Goal: Task Accomplishment & Management: Manage account settings

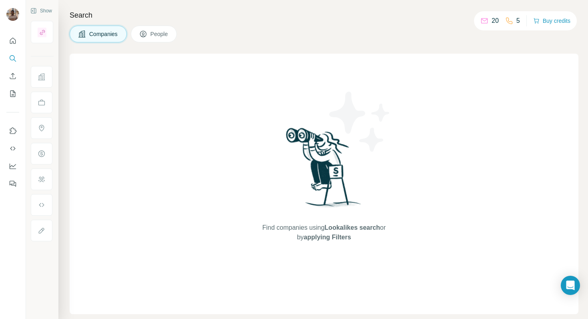
click at [12, 99] on button "My lists" at bounding box center [12, 93] width 13 height 14
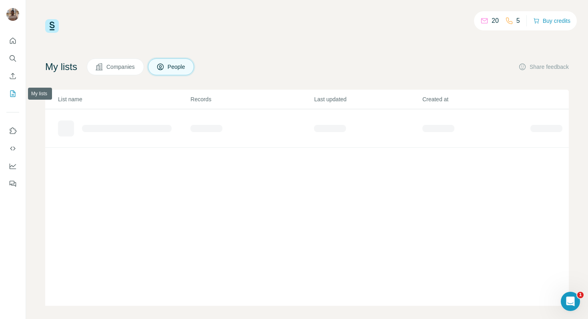
click at [14, 92] on icon "My lists" at bounding box center [13, 94] width 8 height 8
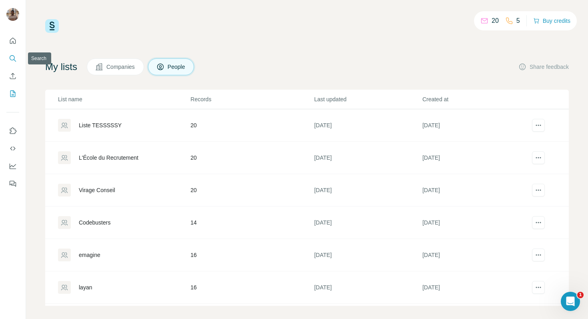
click at [11, 61] on icon "Search" at bounding box center [13, 58] width 8 height 8
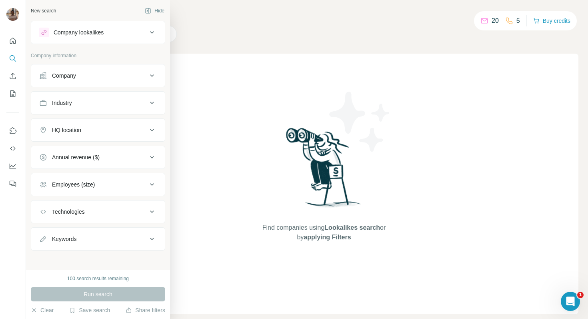
click at [82, 30] on div "Company lookalikes" at bounding box center [79, 32] width 50 height 8
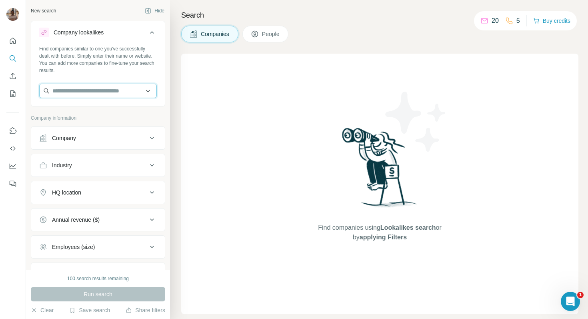
click at [95, 86] on input "text" at bounding box center [98, 91] width 118 height 14
paste input "*********"
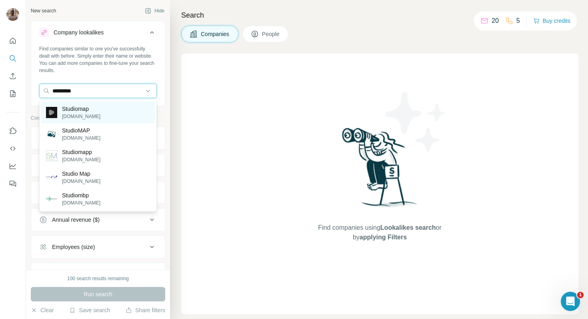
type input "*********"
click at [124, 108] on div "Studiomap [DOMAIN_NAME]" at bounding box center [98, 113] width 114 height 22
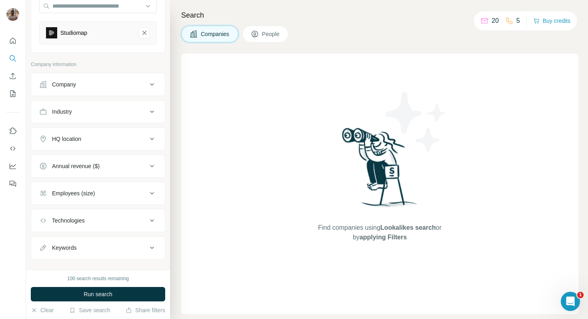
scroll to position [97, 0]
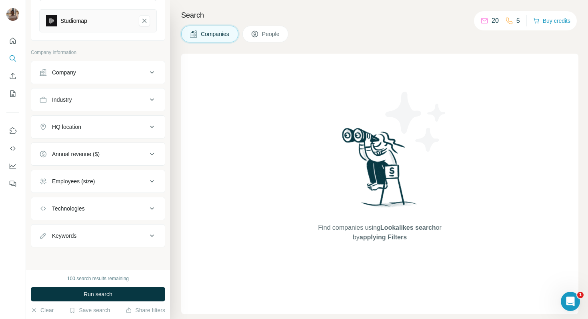
click at [84, 180] on div "Employees (size)" at bounding box center [73, 181] width 43 height 8
click at [41, 212] on icon at bounding box center [44, 214] width 10 height 10
click at [48, 228] on icon at bounding box center [44, 228] width 8 height 8
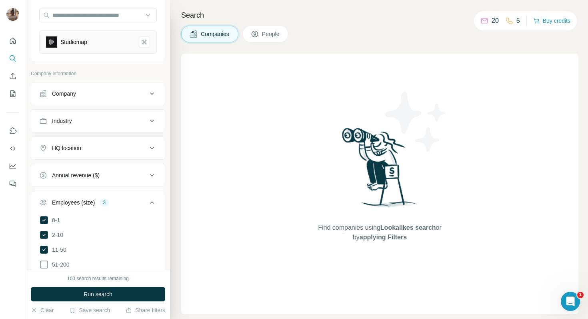
scroll to position [69, 0]
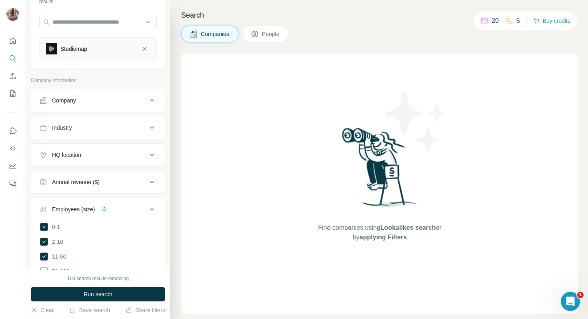
click at [77, 143] on ul "Company Industry HQ location Annual revenue ($) Employees (size) 3 0-1 2-10 11-…" at bounding box center [98, 279] width 134 height 381
click at [77, 152] on div "HQ location" at bounding box center [66, 155] width 29 height 8
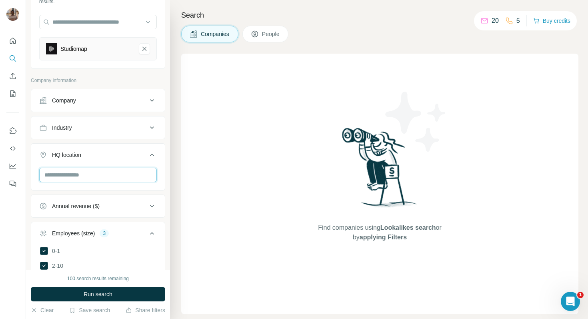
click at [88, 175] on input "text" at bounding box center [98, 175] width 118 height 14
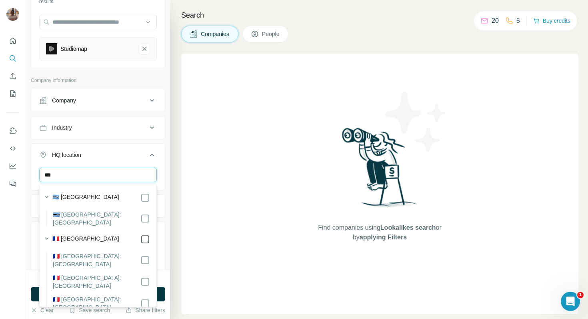
type input "***"
click at [55, 234] on label "🇫🇷 [GEOGRAPHIC_DATA]" at bounding box center [85, 239] width 67 height 10
click at [83, 234] on div "🇫🇷 [GEOGRAPHIC_DATA]" at bounding box center [101, 239] width 98 height 10
click at [63, 234] on label "🇫🇷 [GEOGRAPHIC_DATA]" at bounding box center [85, 239] width 67 height 10
click at [122, 153] on div "HQ location 1" at bounding box center [93, 155] width 108 height 8
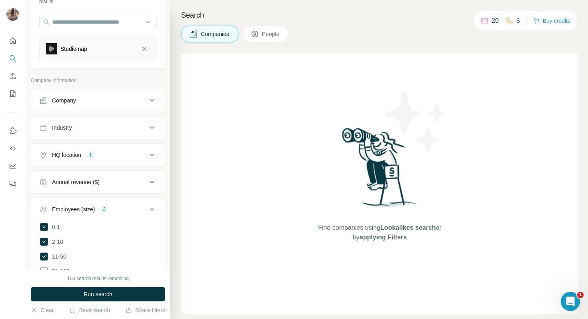
click at [114, 129] on div "Industry" at bounding box center [93, 128] width 108 height 8
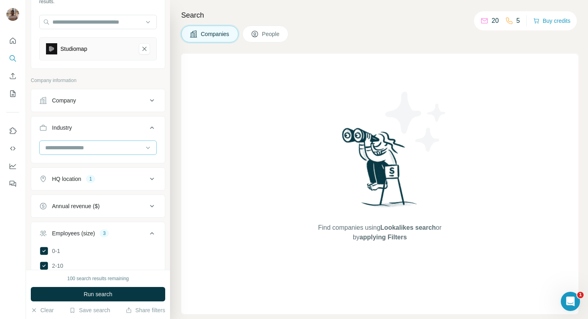
click at [112, 149] on input at bounding box center [93, 147] width 99 height 9
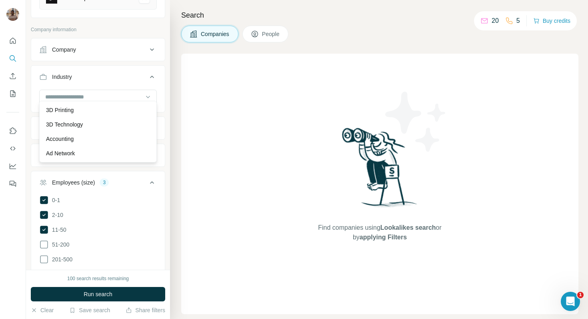
scroll to position [125, 0]
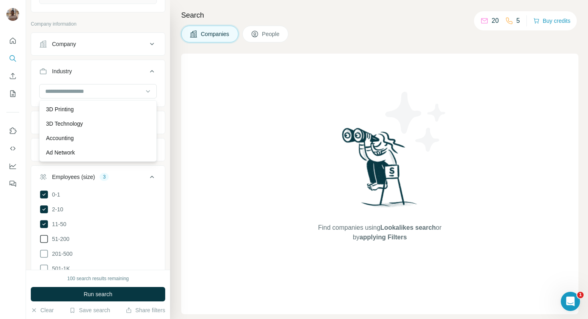
click at [42, 240] on icon at bounding box center [44, 239] width 10 height 10
click at [42, 240] on icon at bounding box center [44, 239] width 8 height 8
click at [48, 239] on icon at bounding box center [44, 239] width 10 height 10
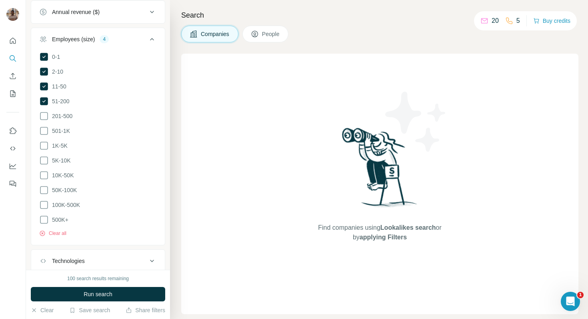
scroll to position [120, 0]
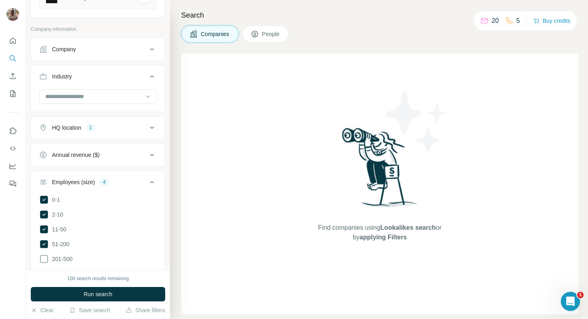
click at [152, 182] on icon at bounding box center [152, 182] width 4 height 2
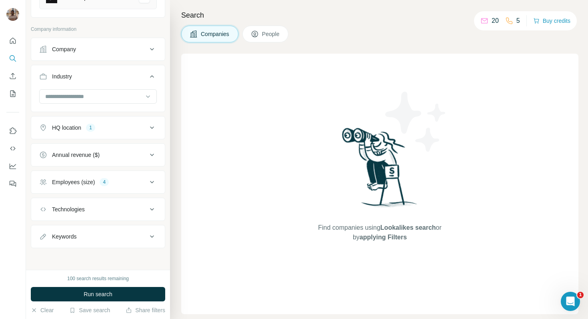
scroll to position [121, 0]
click at [115, 295] on button "Run search" at bounding box center [98, 294] width 134 height 14
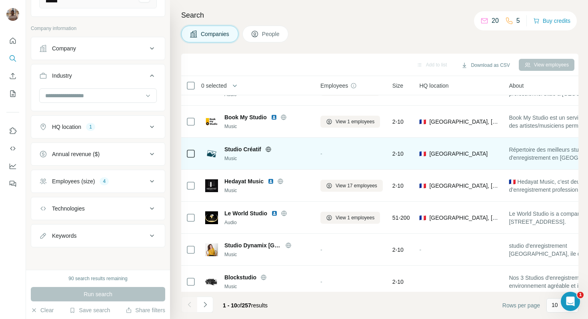
scroll to position [0, 0]
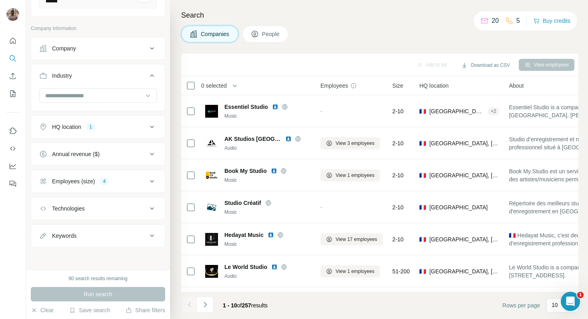
click at [256, 39] on button "People" at bounding box center [265, 34] width 46 height 17
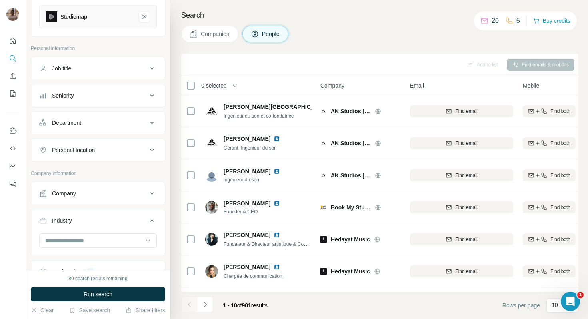
scroll to position [76, 0]
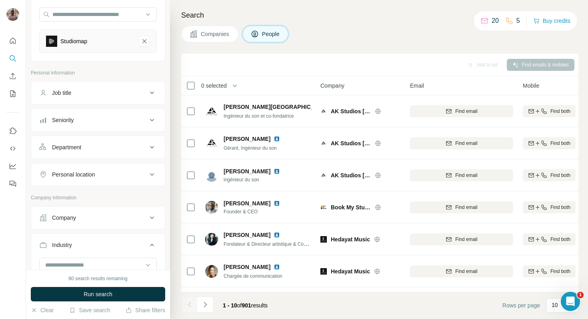
click at [79, 98] on button "Job title" at bounding box center [98, 92] width 134 height 19
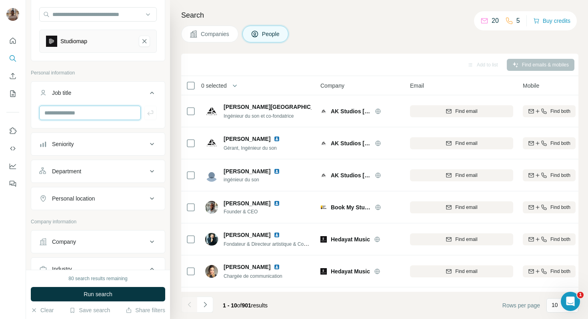
click at [84, 118] on input "text" at bounding box center [90, 113] width 102 height 14
type input "**********"
click at [151, 113] on icon "button" at bounding box center [150, 113] width 8 height 8
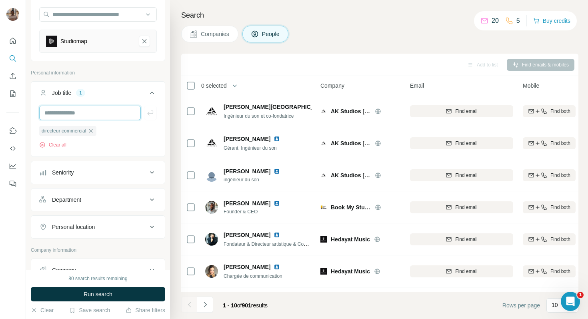
click at [98, 112] on input "text" at bounding box center [90, 113] width 102 height 14
click at [51, 112] on input "text" at bounding box center [90, 113] width 102 height 14
type input "***"
click at [102, 117] on input "text" at bounding box center [90, 113] width 102 height 14
type input "***"
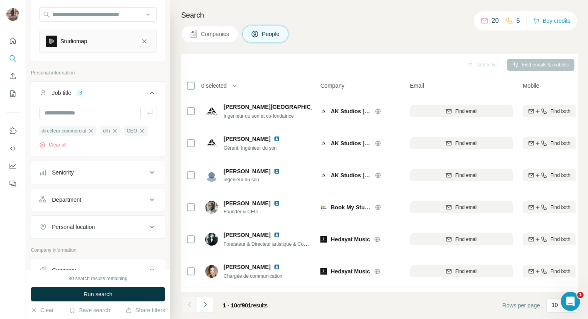
click at [207, 34] on span "Companies" at bounding box center [215, 34] width 29 height 8
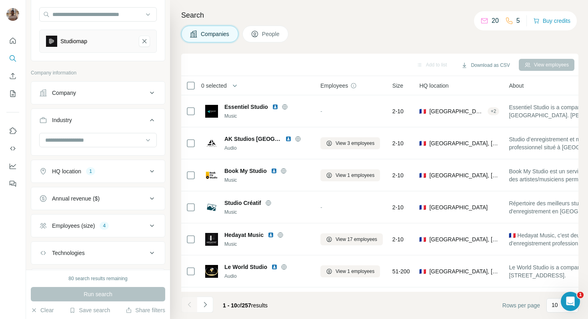
scroll to position [121, 0]
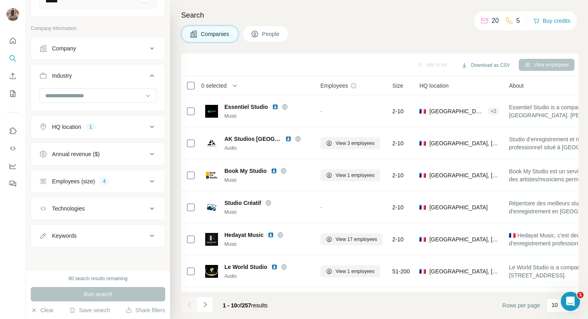
click at [79, 184] on div "Employees (size)" at bounding box center [73, 181] width 43 height 8
click at [44, 197] on icon at bounding box center [44, 199] width 8 height 8
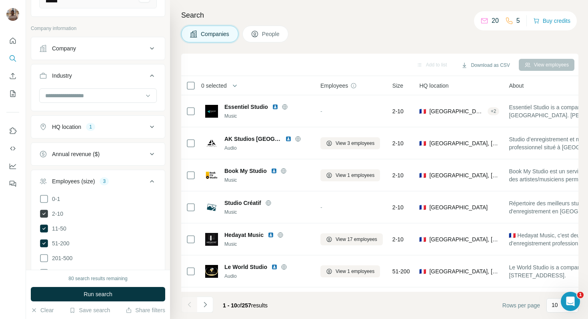
click at [42, 210] on icon at bounding box center [44, 214] width 8 height 8
click at [110, 297] on span "Run search" at bounding box center [98, 294] width 29 height 8
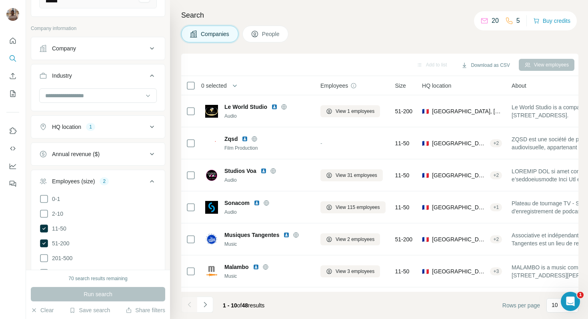
click at [273, 31] on span "People" at bounding box center [271, 34] width 18 height 8
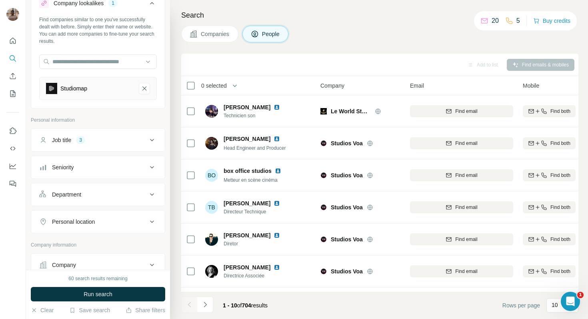
scroll to position [3, 0]
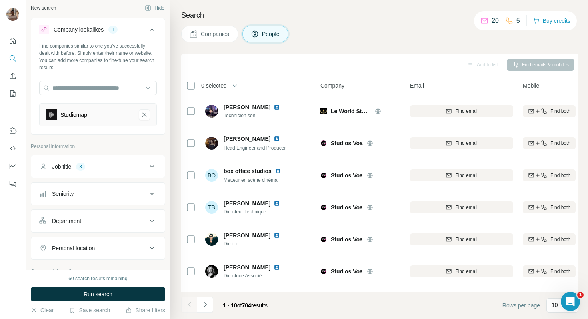
click at [116, 161] on button "Job title 3" at bounding box center [98, 166] width 134 height 19
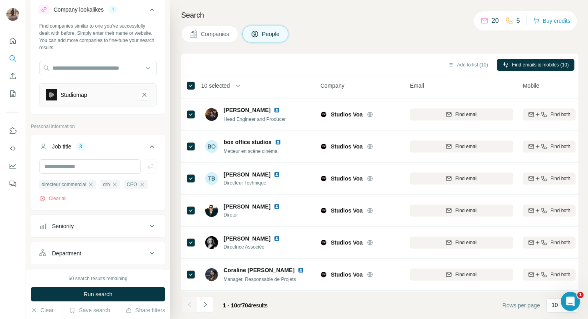
scroll to position [0, 0]
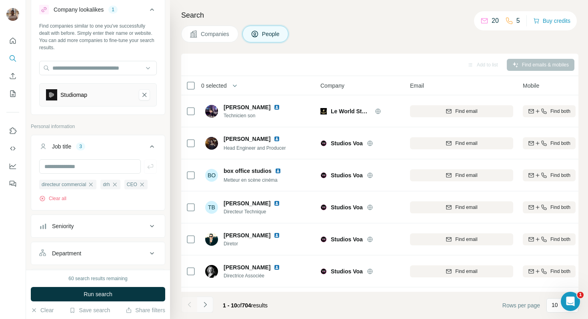
click at [204, 305] on icon "Navigate to next page" at bounding box center [205, 304] width 8 height 8
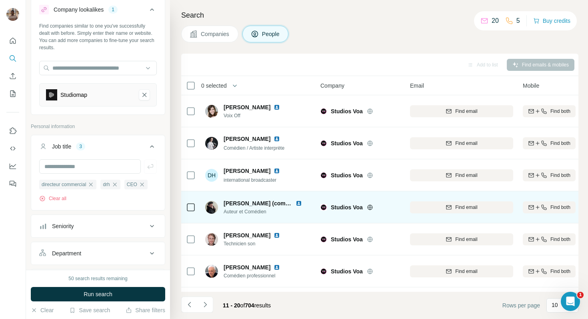
scroll to position [124, 0]
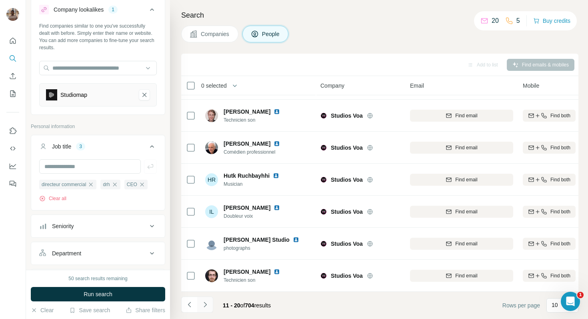
click at [206, 308] on button "Navigate to next page" at bounding box center [205, 304] width 16 height 16
click at [206, 308] on div at bounding box center [205, 304] width 16 height 16
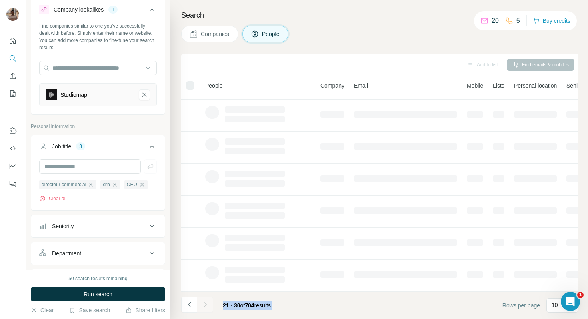
click at [206, 308] on div at bounding box center [205, 304] width 16 height 16
click at [207, 304] on div at bounding box center [205, 304] width 16 height 16
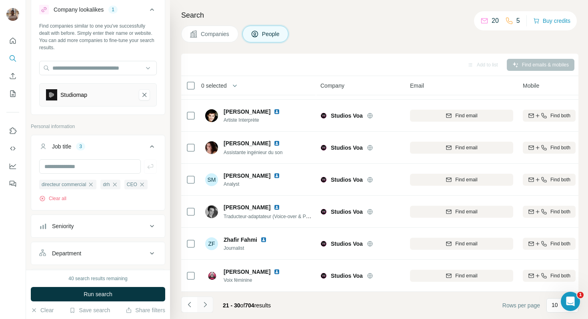
click at [206, 303] on icon "Navigate to next page" at bounding box center [205, 304] width 8 height 8
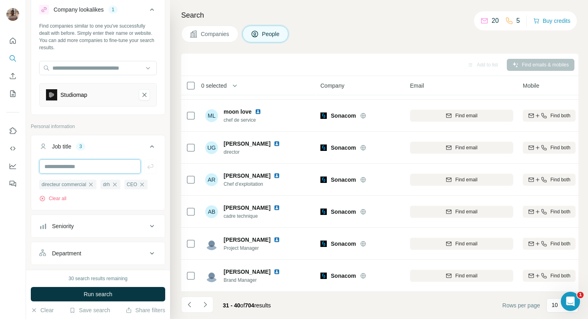
click at [71, 164] on input "text" at bounding box center [90, 166] width 102 height 14
click at [46, 176] on div "directeur commercial drh CEO Clear all" at bounding box center [98, 180] width 118 height 43
click at [50, 200] on button "Clear all" at bounding box center [52, 198] width 27 height 7
click at [71, 172] on input "text" at bounding box center [90, 166] width 102 height 14
click at [82, 168] on input "text" at bounding box center [90, 166] width 102 height 14
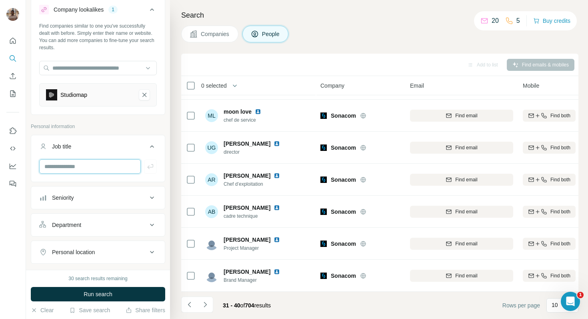
type input "***"
click at [151, 168] on icon "button" at bounding box center [150, 166] width 8 height 8
click at [95, 170] on input "text" at bounding box center [90, 166] width 102 height 14
type input "**********"
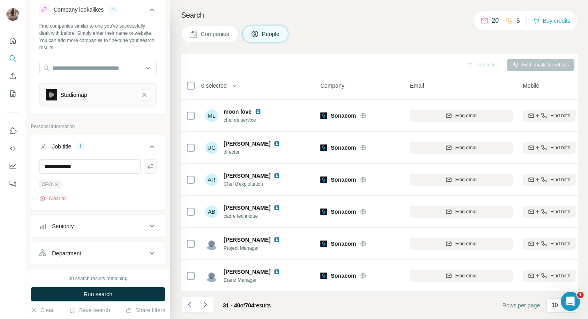
click at [148, 168] on icon "button" at bounding box center [150, 166] width 6 height 5
click at [106, 166] on input "text" at bounding box center [90, 166] width 102 height 14
type input "***"
click at [152, 167] on icon "button" at bounding box center [150, 166] width 6 height 5
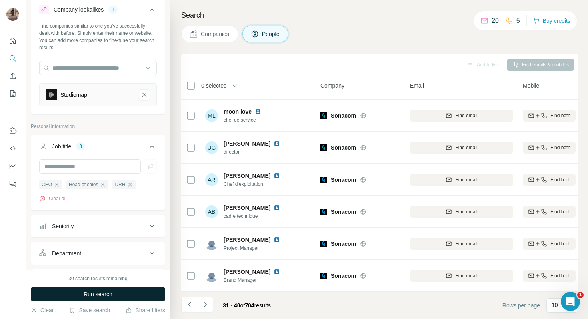
click at [114, 289] on button "Run search" at bounding box center [98, 294] width 134 height 14
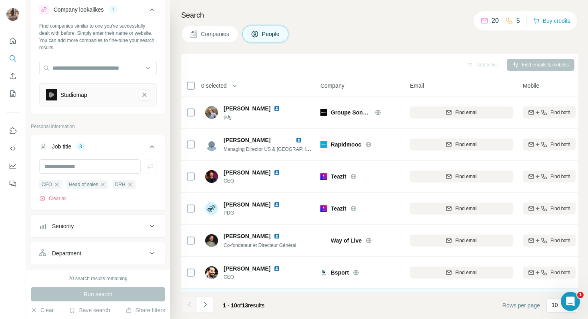
scroll to position [124, 0]
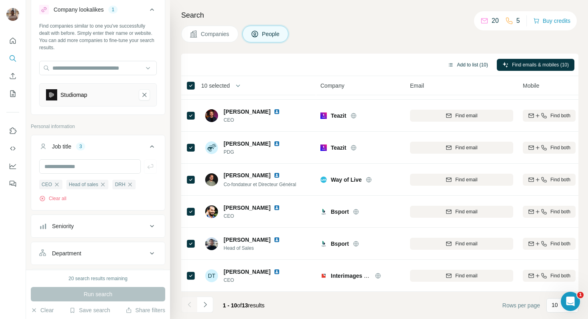
click at [450, 62] on button "Add to list (10)" at bounding box center [468, 65] width 52 height 12
click at [464, 64] on button "Add to list (10)" at bounding box center [468, 65] width 52 height 12
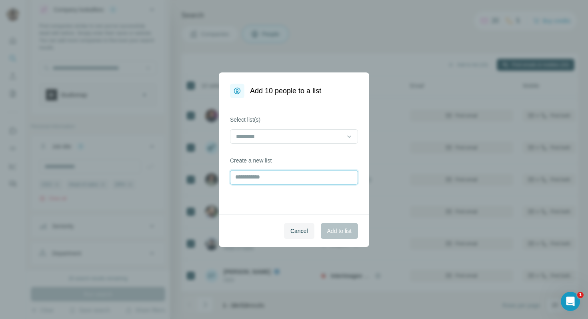
click at [278, 182] on input "text" at bounding box center [294, 177] width 128 height 14
paste input "*********"
type input "*********"
drag, startPoint x: 331, startPoint y: 234, endPoint x: 325, endPoint y: 201, distance: 33.4
click at [325, 201] on dialog "Add 10 people to a list Select list(s) Create a new list ********* Cancel Add t…" at bounding box center [294, 159] width 150 height 174
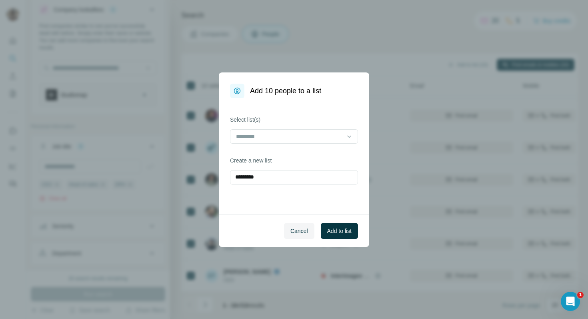
click at [304, 241] on div "Cancel Add to list" at bounding box center [294, 230] width 150 height 32
click at [304, 234] on span "Cancel" at bounding box center [299, 231] width 18 height 8
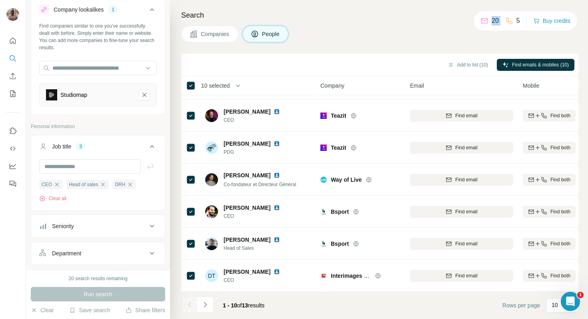
drag, startPoint x: 472, startPoint y: 20, endPoint x: 460, endPoint y: 42, distance: 24.5
click at [460, 42] on div "New search Hide Company lookalikes 1 Find companies similar to one you've succe…" at bounding box center [307, 159] width 562 height 319
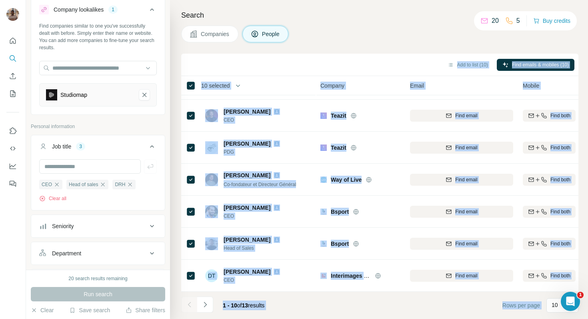
click at [241, 56] on div "Add to list (10) Find emails & mobiles (10)" at bounding box center [379, 65] width 397 height 22
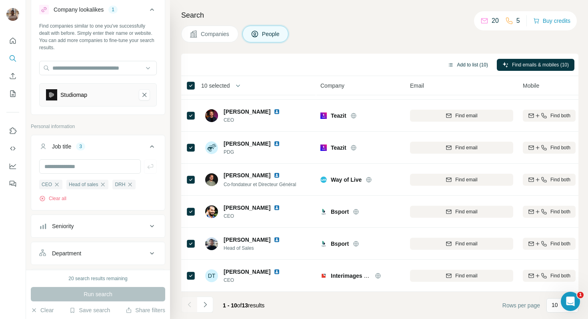
click at [458, 63] on button "Add to list (10)" at bounding box center [468, 65] width 52 height 12
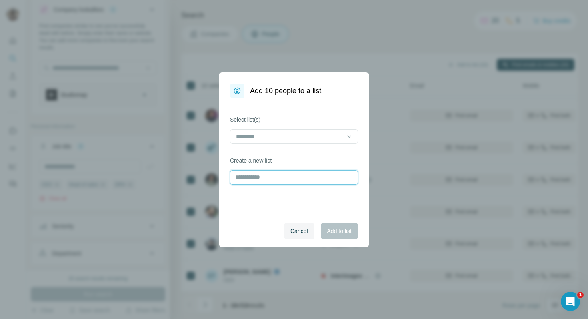
click at [291, 180] on input "text" at bounding box center [294, 177] width 128 height 14
paste input "*********"
type input "*********"
click at [331, 229] on span "Add to list" at bounding box center [339, 231] width 24 height 8
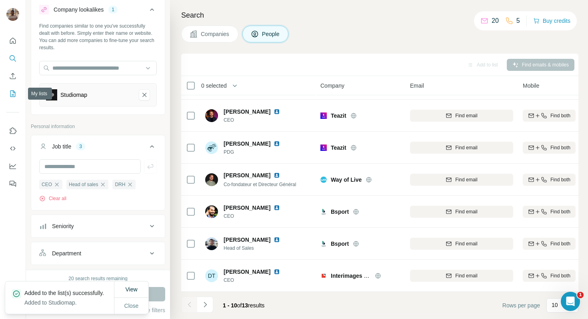
click at [12, 92] on icon "My lists" at bounding box center [13, 94] width 8 height 8
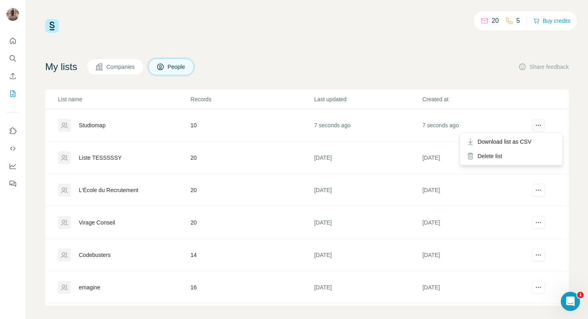
click at [540, 126] on icon "actions" at bounding box center [538, 125] width 8 height 8
click at [501, 141] on span "Download list as CSV" at bounding box center [505, 142] width 54 height 8
click at [547, 17] on button "Buy credits" at bounding box center [551, 20] width 37 height 11
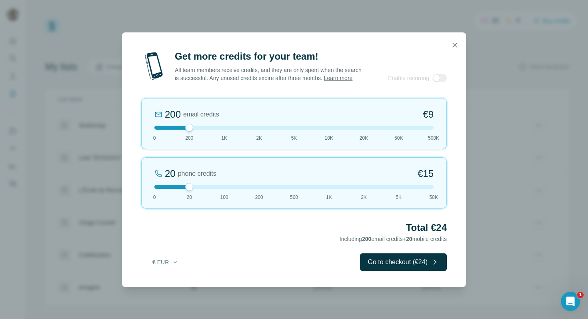
click at [328, 193] on div "20 phone credits €15 0 20 100 200 500 1K 2K 5K 50K" at bounding box center [294, 182] width 306 height 51
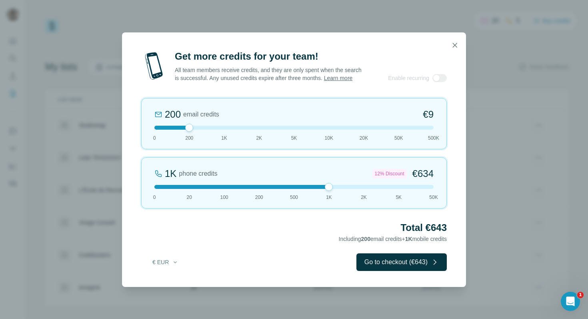
click at [222, 130] on div at bounding box center [293, 128] width 279 height 4
click at [453, 41] on icon "button" at bounding box center [455, 45] width 8 height 8
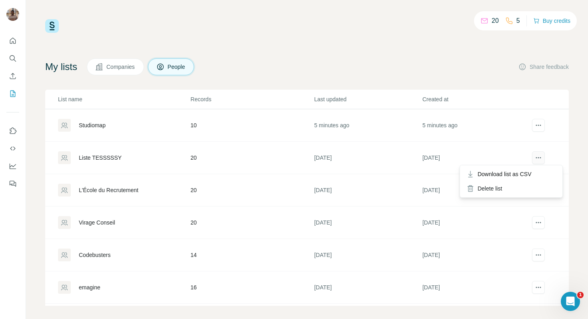
click at [536, 153] on button "actions" at bounding box center [538, 157] width 13 height 13
click at [499, 187] on div "Delete list" at bounding box center [511, 188] width 99 height 14
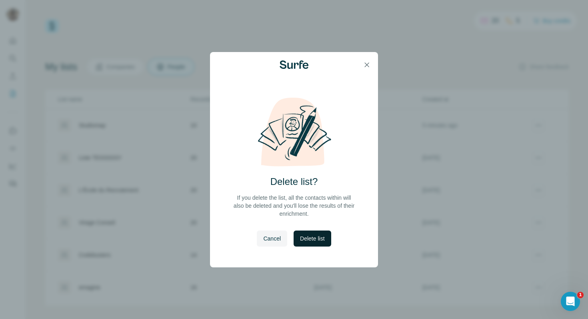
click at [316, 240] on span "Delete list" at bounding box center [312, 238] width 24 height 8
